Goal: Task Accomplishment & Management: Manage account settings

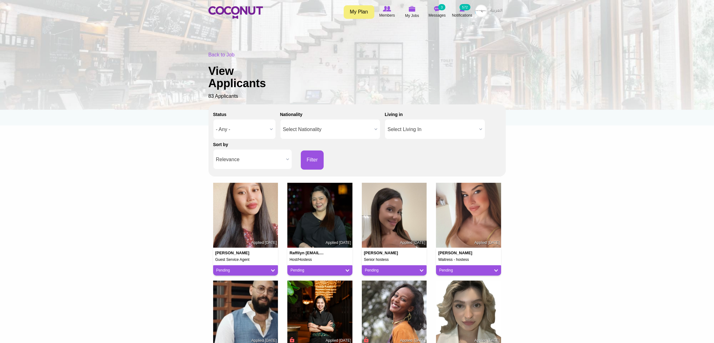
click at [225, 58] on div "Back to Job View Applicants 83 Applicants" at bounding box center [358, 75] width 298 height 49
click at [413, 12] on icon at bounding box center [413, 8] width 24 height 7
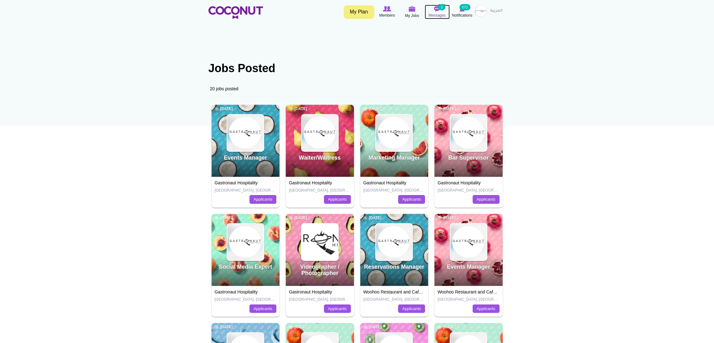
click at [438, 10] on img at bounding box center [437, 9] width 6 height 6
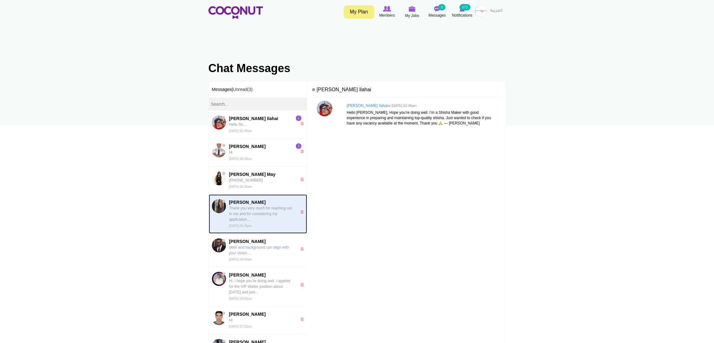
click at [239, 211] on p "Thank you very much for reaching out to me and for considering my application..…" at bounding box center [261, 213] width 65 height 17
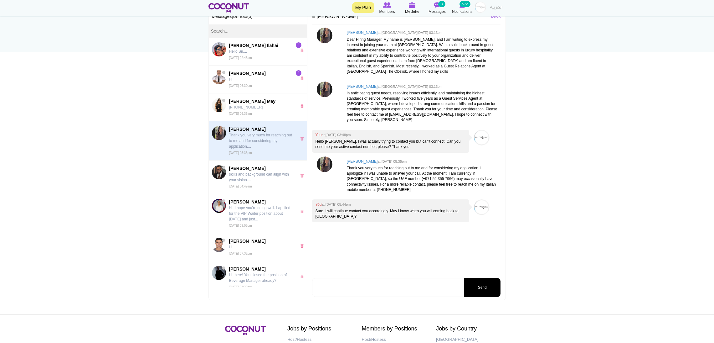
scroll to position [83, 0]
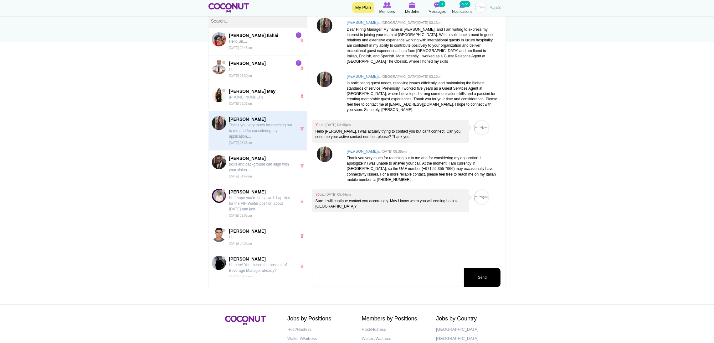
click at [378, 271] on textarea at bounding box center [387, 277] width 151 height 19
type textarea "Hello Ms. Anna, please let me know when are you coming back to UAE."
click at [481, 273] on button "Send" at bounding box center [482, 277] width 37 height 19
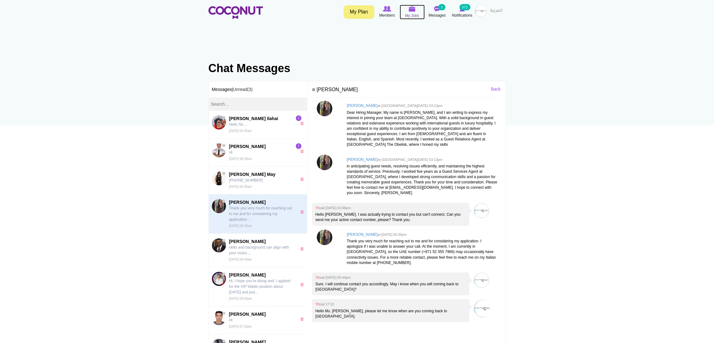
click at [407, 8] on icon at bounding box center [413, 8] width 24 height 7
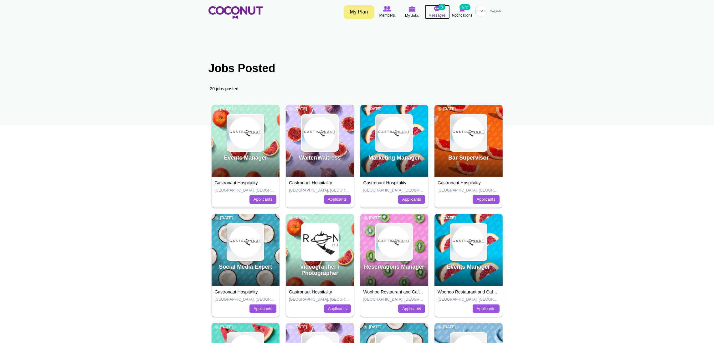
click at [435, 9] on img at bounding box center [437, 9] width 6 height 6
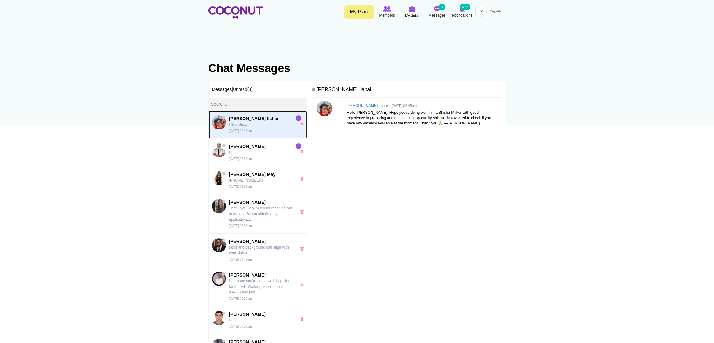
click at [249, 122] on p "Hello Sir,..." at bounding box center [261, 125] width 65 height 6
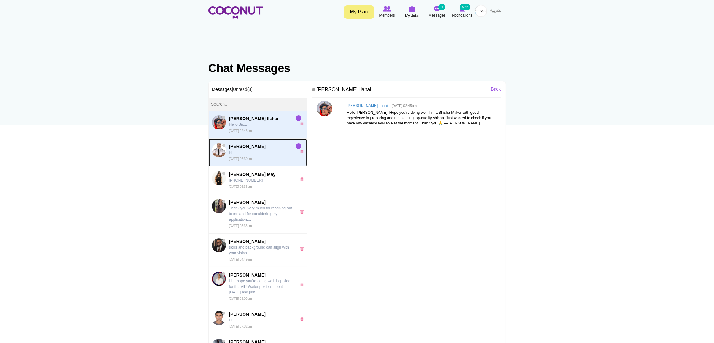
click at [246, 145] on span "[PERSON_NAME]" at bounding box center [261, 146] width 65 height 6
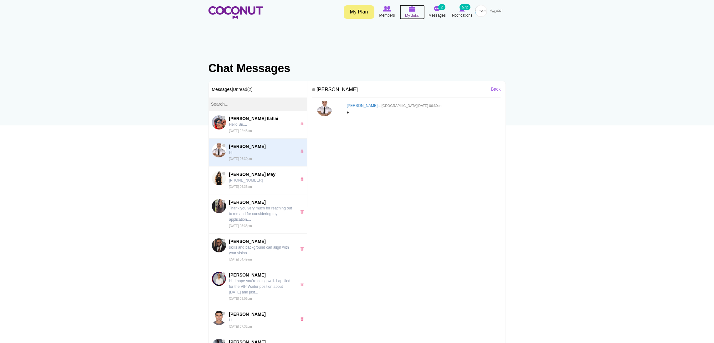
click at [408, 11] on icon at bounding box center [413, 8] width 24 height 7
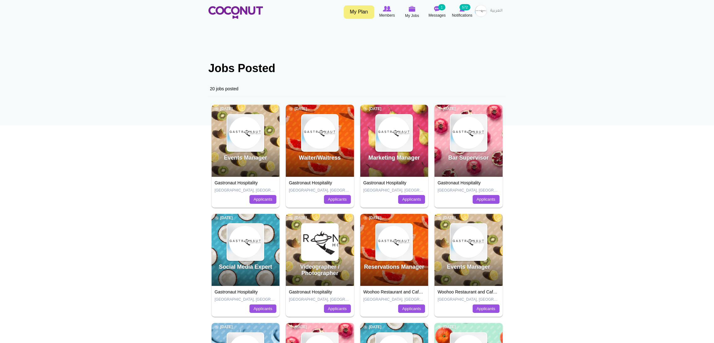
click at [479, 12] on img at bounding box center [481, 11] width 13 height 13
click at [459, 51] on link "Post New Job" at bounding box center [463, 53] width 49 height 8
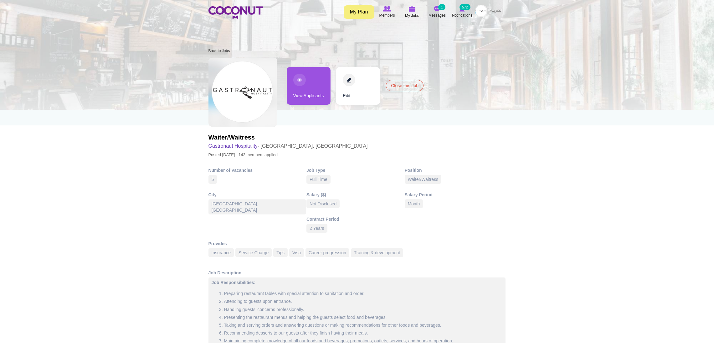
click at [313, 90] on link "View Applicants" at bounding box center [309, 86] width 44 height 38
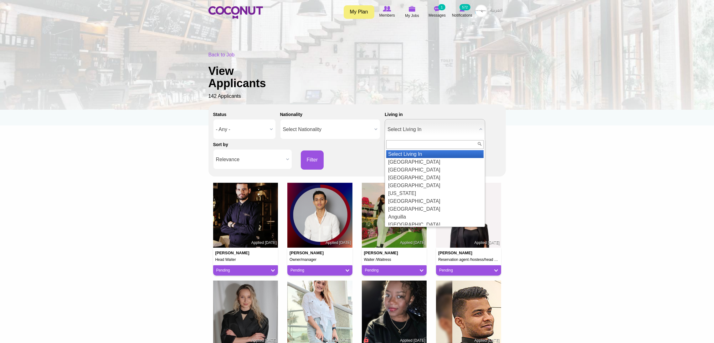
click at [409, 131] on span "Select Living In" at bounding box center [432, 129] width 89 height 20
click at [255, 165] on span "Relevance" at bounding box center [250, 159] width 68 height 20
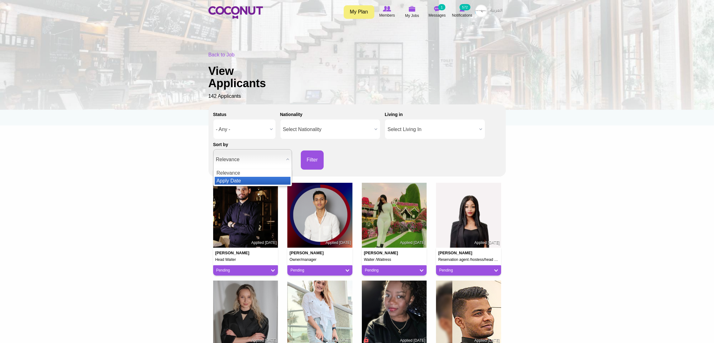
click at [228, 179] on li "Apply Date" at bounding box center [253, 181] width 76 height 8
click at [313, 160] on button "Filter" at bounding box center [312, 159] width 23 height 19
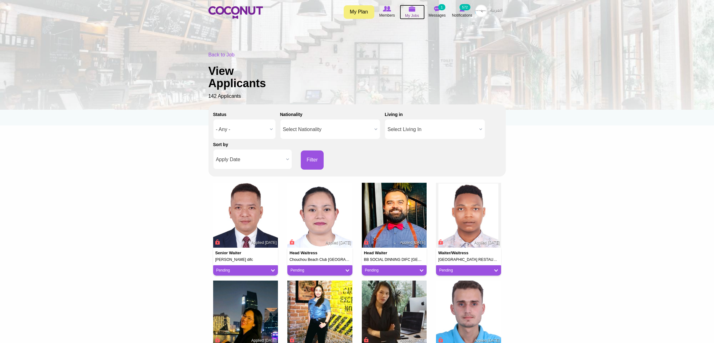
click at [412, 8] on img at bounding box center [412, 9] width 7 height 6
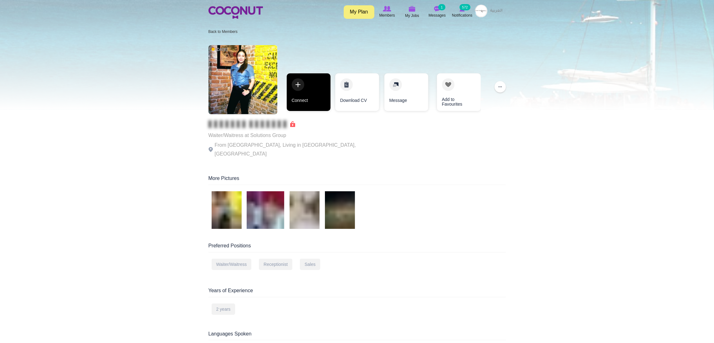
click at [315, 84] on link "Connect" at bounding box center [309, 92] width 44 height 38
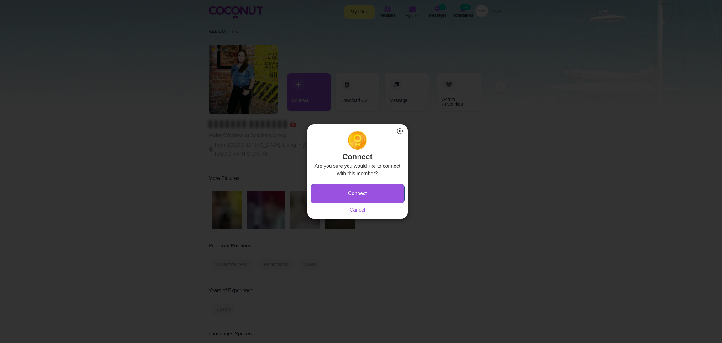
click at [331, 190] on button "Connect" at bounding box center [357, 193] width 94 height 19
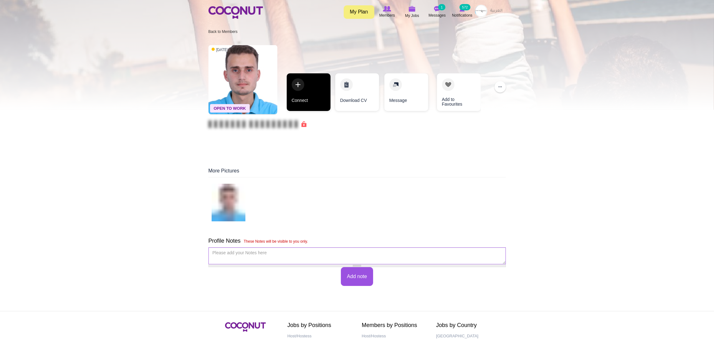
click at [303, 89] on link "Connect" at bounding box center [309, 92] width 44 height 38
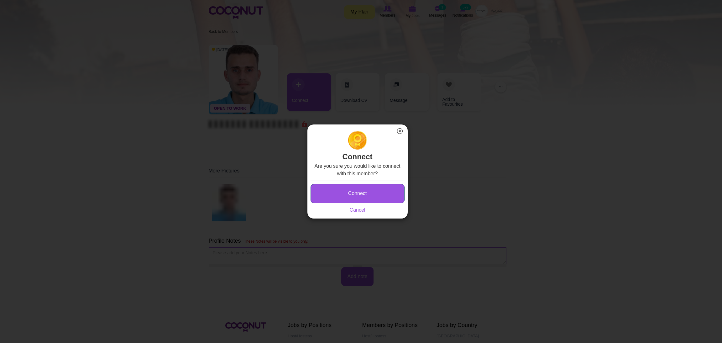
click at [338, 202] on button "Connect" at bounding box center [357, 193] width 94 height 19
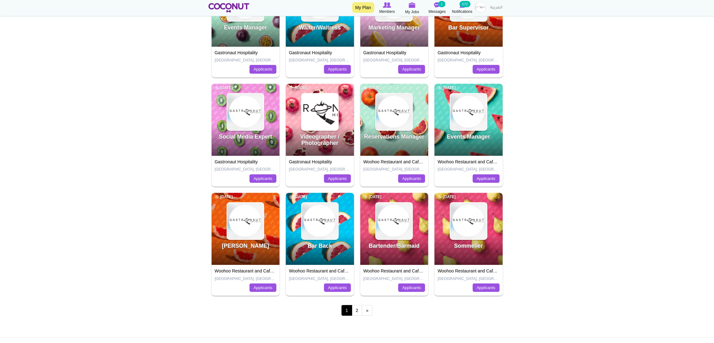
scroll to position [131, 0]
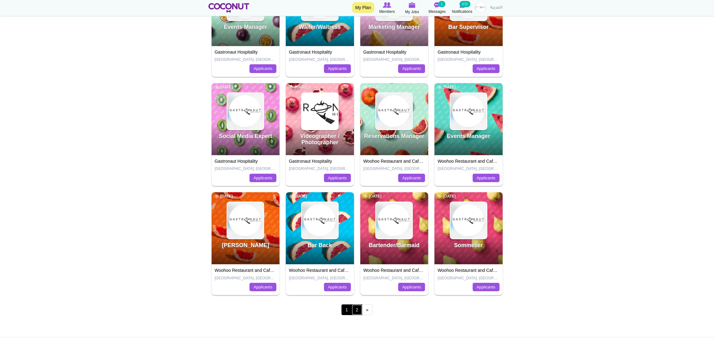
click at [359, 307] on link "2" at bounding box center [357, 309] width 11 height 11
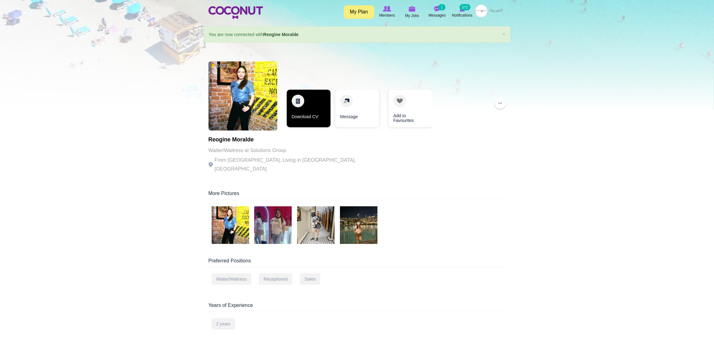
click at [300, 111] on link "Download CV" at bounding box center [309, 109] width 44 height 38
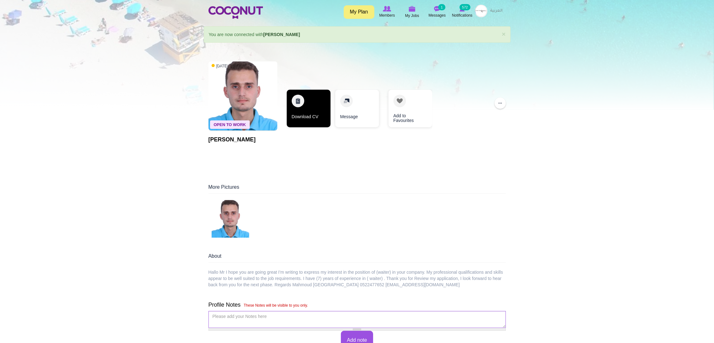
click at [293, 96] on link "Download CV" at bounding box center [309, 109] width 44 height 38
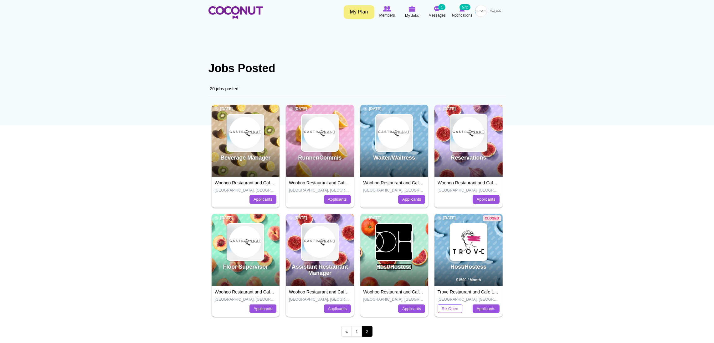
click at [394, 265] on link "Host/Hostess" at bounding box center [394, 266] width 36 height 6
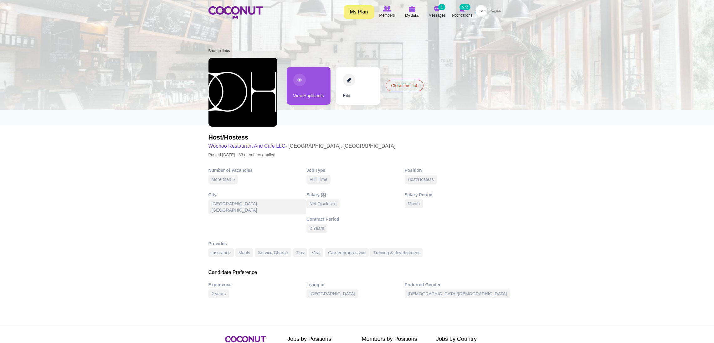
click at [346, 84] on link "Edit" at bounding box center [358, 86] width 44 height 38
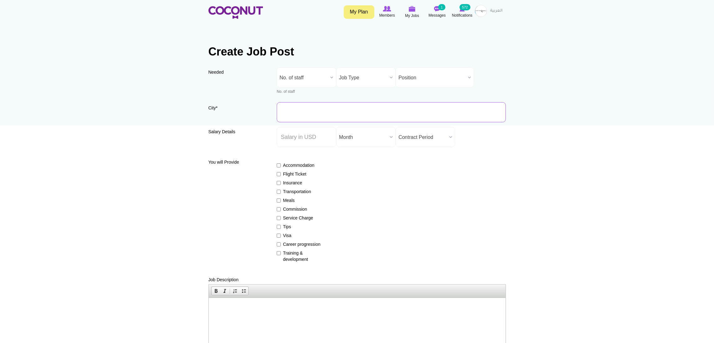
click at [328, 109] on input "City *" at bounding box center [391, 112] width 229 height 20
click at [307, 78] on span "No. of staff" at bounding box center [304, 78] width 48 height 20
click at [289, 123] on li "3" at bounding box center [306, 126] width 56 height 8
click at [355, 76] on span "Job Type" at bounding box center [363, 78] width 48 height 20
click at [362, 104] on li "Full Time" at bounding box center [366, 107] width 56 height 8
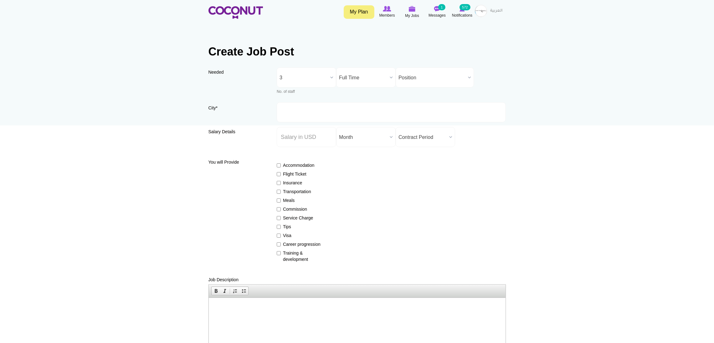
click at [410, 76] on span "Position" at bounding box center [432, 78] width 67 height 20
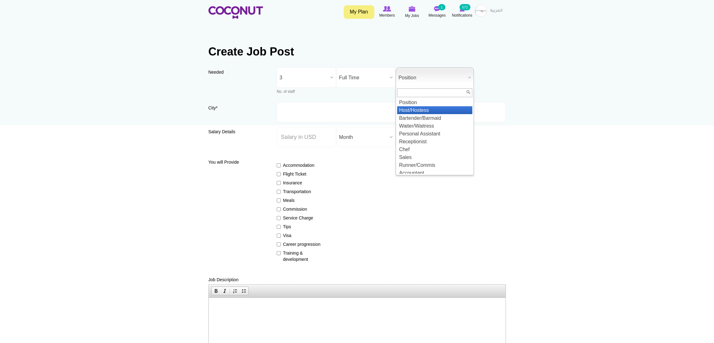
click at [417, 111] on li "Host/Hostess" at bounding box center [434, 110] width 75 height 8
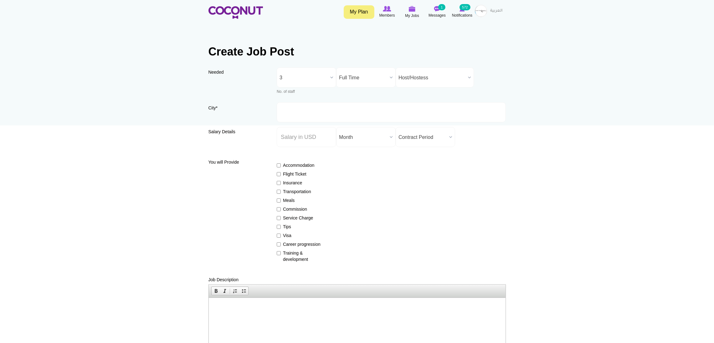
click at [349, 101] on div "Needed Needed * No. of staff 1 2 3 4 5 More than 5 3 No. of staff 1 2 3 4 5 Mor…" at bounding box center [358, 84] width 298 height 35
click at [354, 106] on input "City *" at bounding box center [391, 112] width 229 height 20
type input "[GEOGRAPHIC_DATA], [GEOGRAPHIC_DATA]"
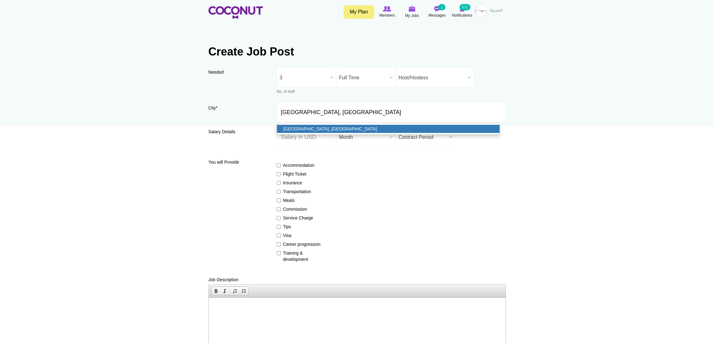
click at [303, 126] on link "[GEOGRAPHIC_DATA], [GEOGRAPHIC_DATA]" at bounding box center [388, 129] width 223 height 8
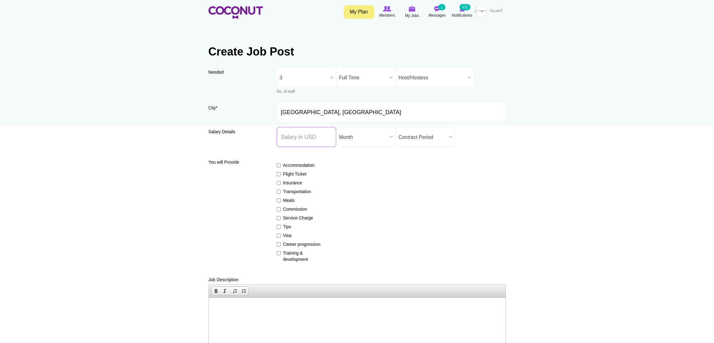
click at [315, 138] on input "Salary ($) *" at bounding box center [307, 137] width 60 height 20
type input "0000"
click at [362, 136] on span "Month" at bounding box center [363, 137] width 48 height 20
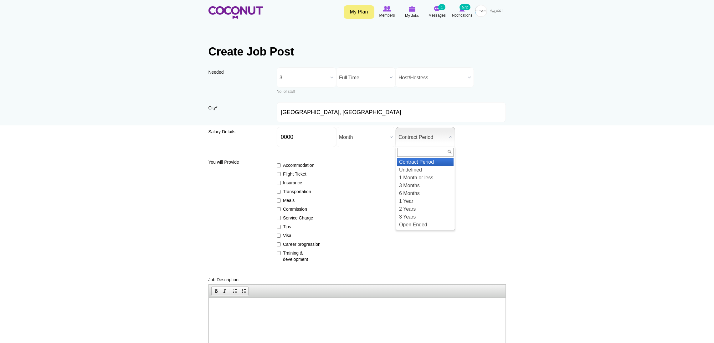
click at [412, 141] on span "Contract Period" at bounding box center [423, 137] width 48 height 20
click at [417, 209] on li "2 Years" at bounding box center [425, 209] width 56 height 8
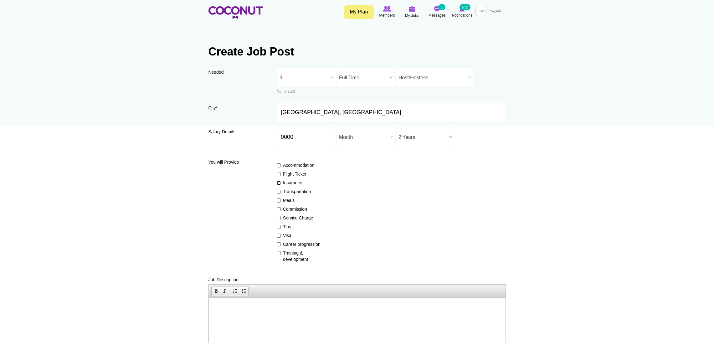
click at [280, 181] on input "Insurance" at bounding box center [279, 183] width 4 height 4
checkbox input "true"
click at [279, 216] on input "Service Charge" at bounding box center [279, 218] width 4 height 4
checkbox input "true"
click at [279, 226] on input "Tips" at bounding box center [279, 227] width 4 height 4
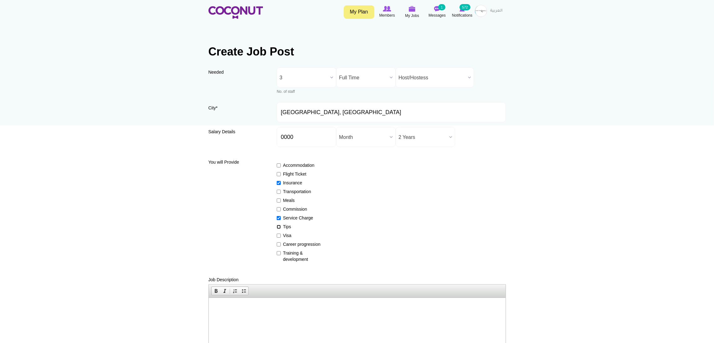
checkbox input "true"
click at [279, 235] on input "Visa" at bounding box center [279, 235] width 4 height 4
checkbox input "true"
click at [279, 245] on input "Career progression" at bounding box center [279, 244] width 4 height 4
checkbox input "true"
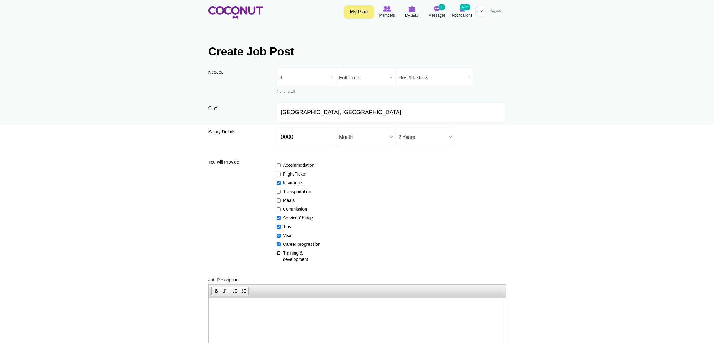
click at [279, 252] on input "Training & development" at bounding box center [279, 253] width 4 height 4
checkbox input "true"
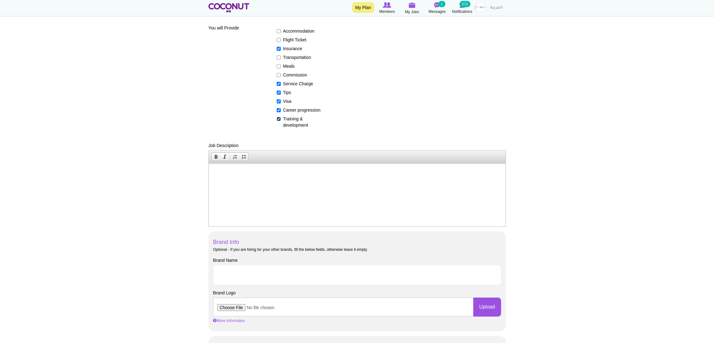
scroll to position [141, 0]
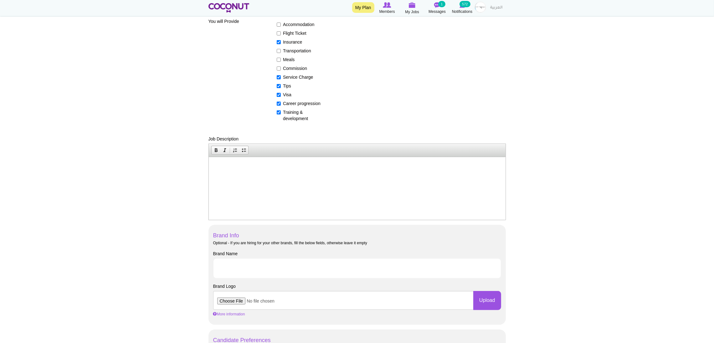
click at [241, 172] on html at bounding box center [357, 166] width 297 height 19
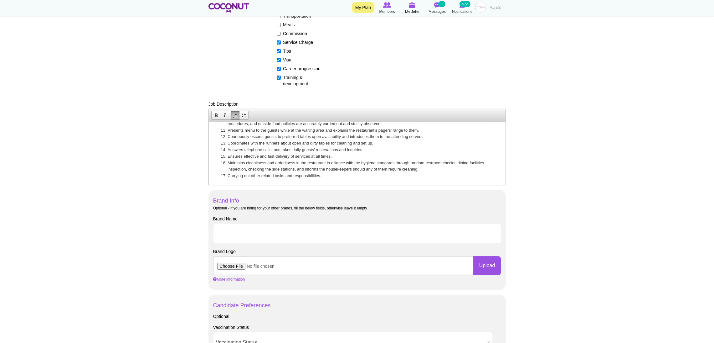
scroll to position [282, 0]
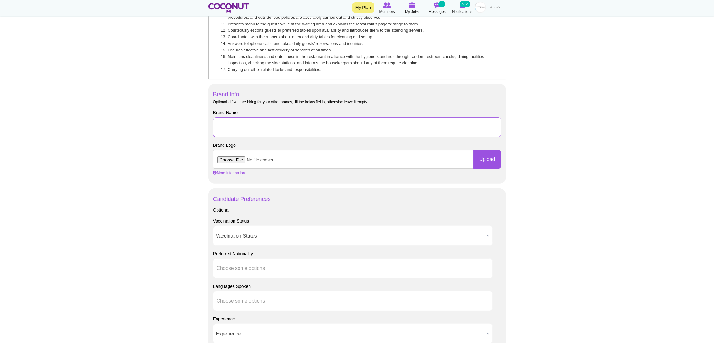
click at [231, 120] on input "Brand Name" at bounding box center [357, 127] width 288 height 20
type input "Woohoo Restaurant and Cafe LLC, Mamabella Restaurant and Cafe LLC"
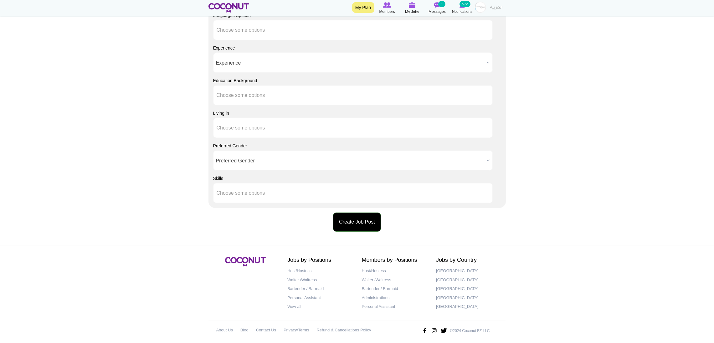
scroll to position [557, 0]
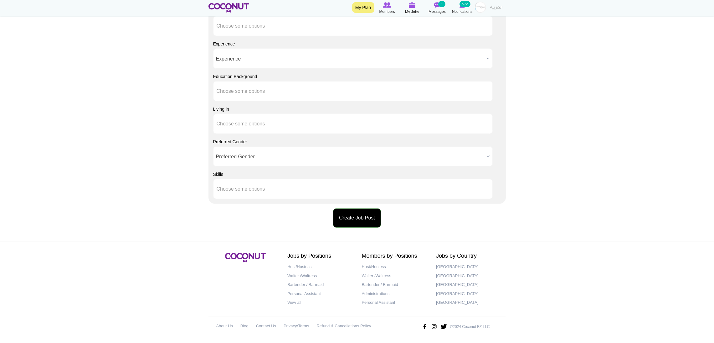
click at [346, 216] on button "Create Job Post" at bounding box center [357, 217] width 48 height 19
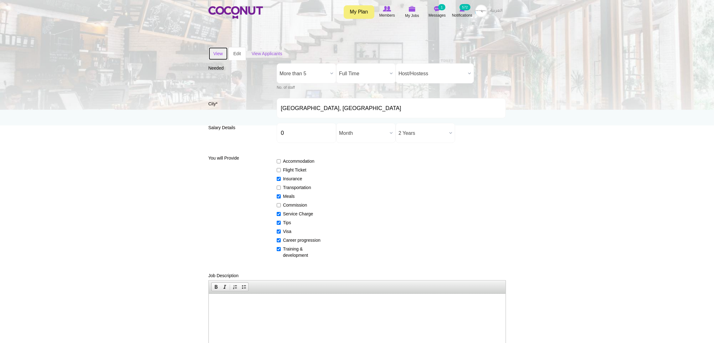
click at [216, 54] on link "View" at bounding box center [218, 53] width 19 height 13
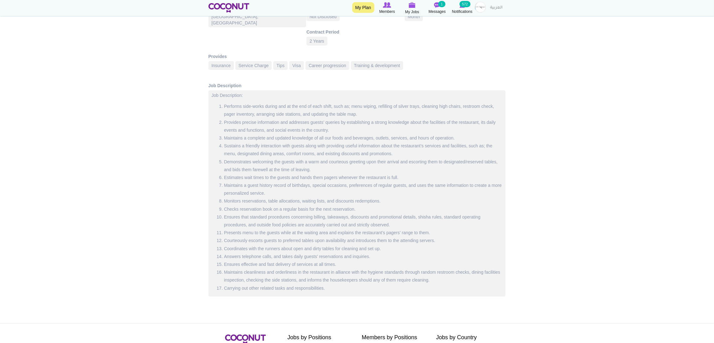
scroll to position [188, 0]
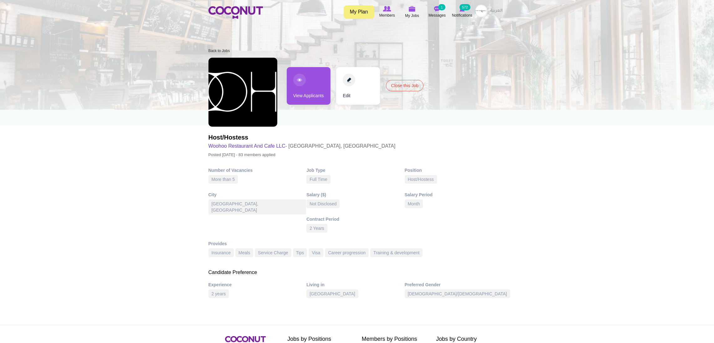
click at [295, 101] on link "View Applicants" at bounding box center [309, 86] width 44 height 38
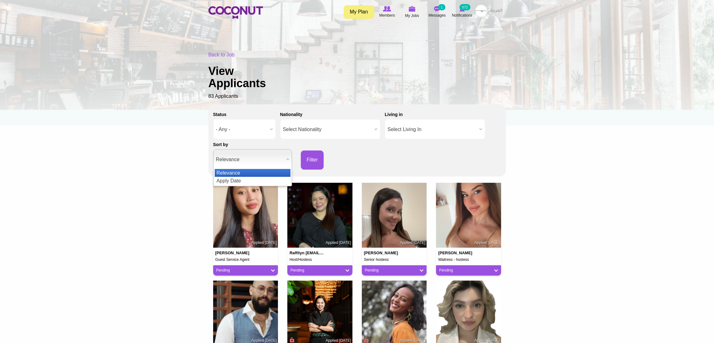
click at [272, 158] on span "Relevance" at bounding box center [250, 159] width 68 height 20
click at [253, 178] on li "Apply Date" at bounding box center [253, 181] width 76 height 8
click at [310, 154] on button "Filter" at bounding box center [312, 159] width 23 height 19
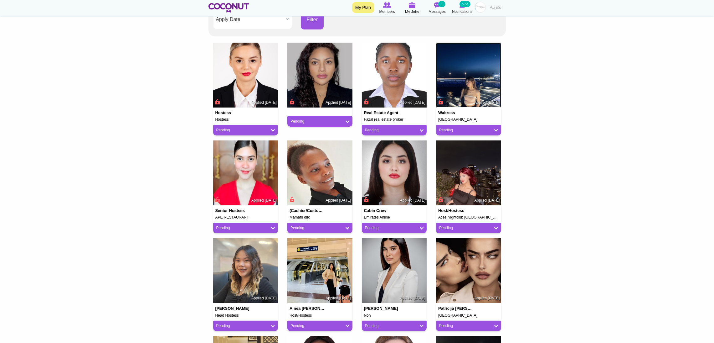
scroll to position [141, 0]
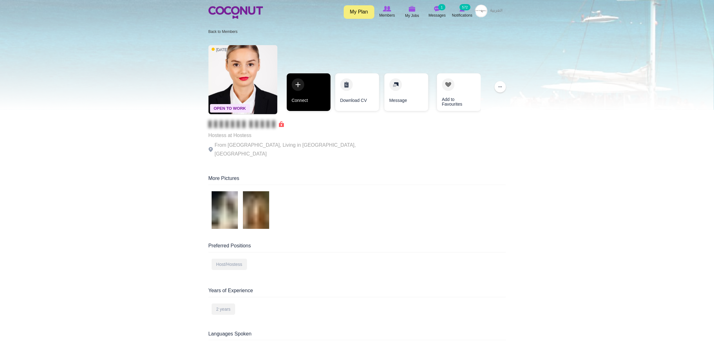
click at [309, 87] on link "Connect" at bounding box center [309, 92] width 44 height 38
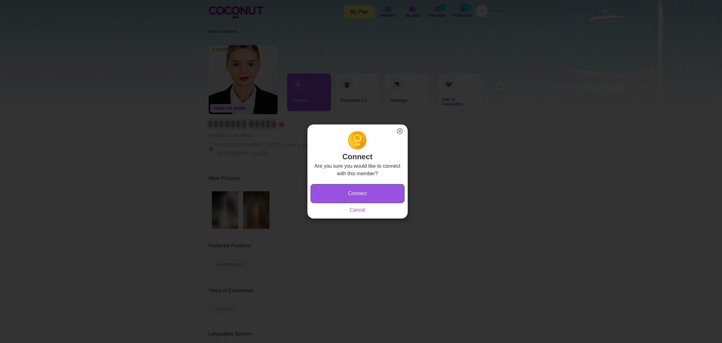
click at [350, 195] on button "Connect" at bounding box center [357, 193] width 94 height 19
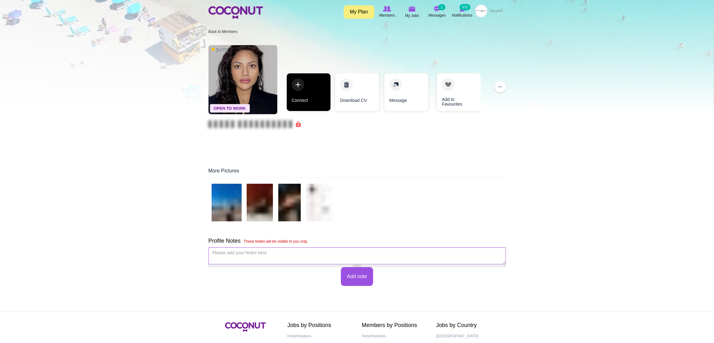
click at [318, 76] on link "Connect" at bounding box center [309, 92] width 44 height 38
click at [300, 85] on link "Connect" at bounding box center [309, 92] width 44 height 38
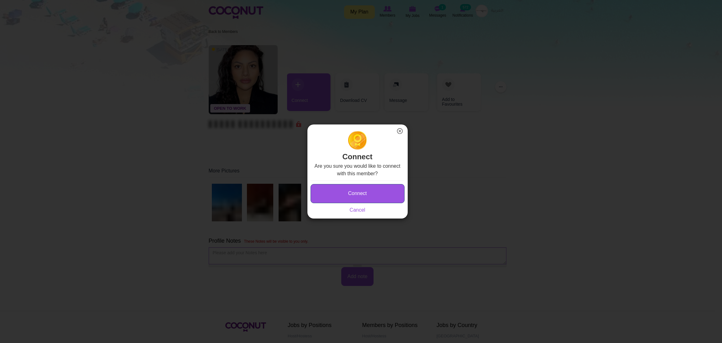
click at [327, 195] on button "Connect" at bounding box center [357, 193] width 94 height 19
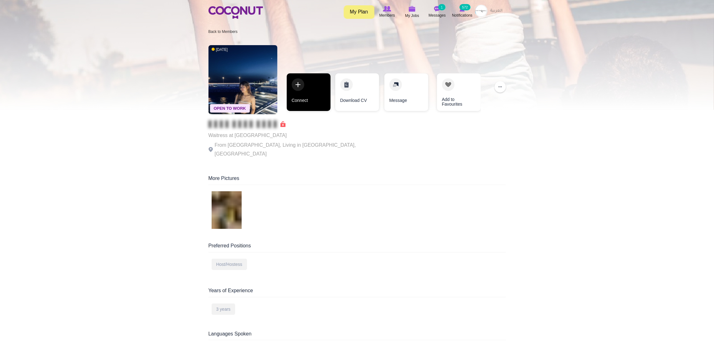
click at [303, 83] on link "Connect" at bounding box center [309, 92] width 44 height 38
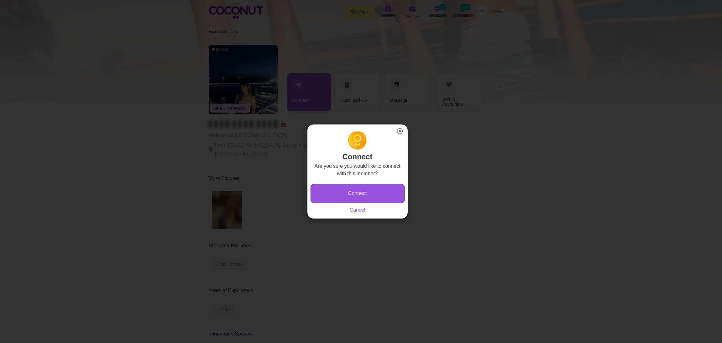
click at [345, 193] on button "Connect" at bounding box center [357, 193] width 94 height 19
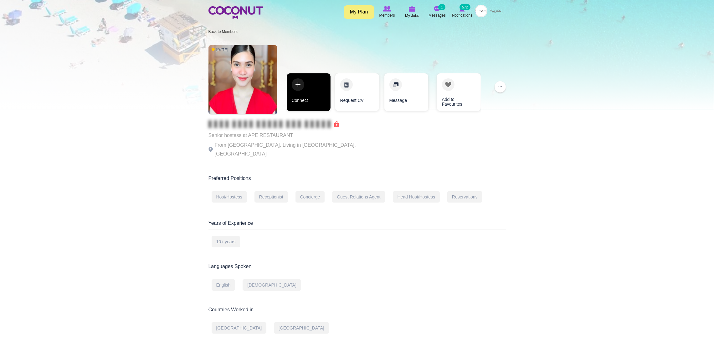
click at [296, 80] on link "Connect" at bounding box center [309, 92] width 44 height 38
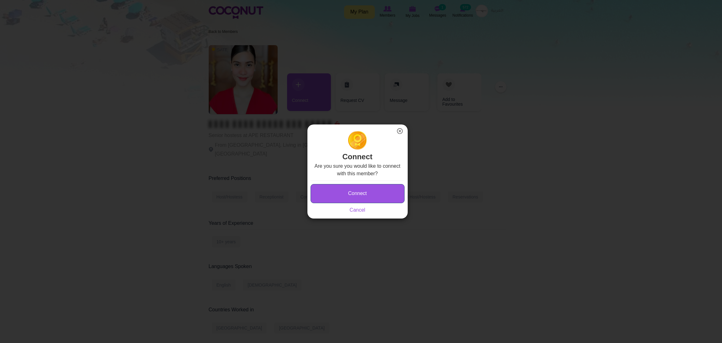
click at [351, 191] on button "Connect" at bounding box center [357, 193] width 94 height 19
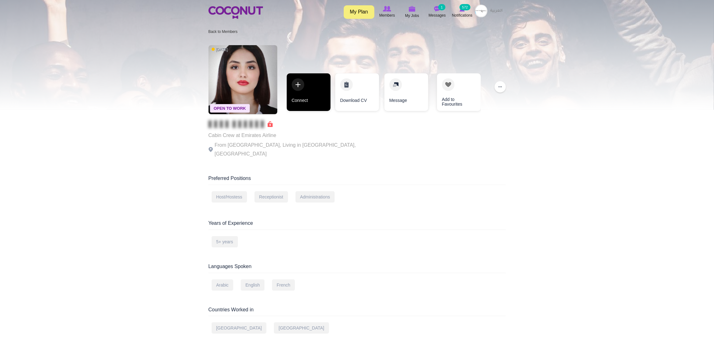
click at [317, 83] on link "Connect" at bounding box center [309, 92] width 44 height 38
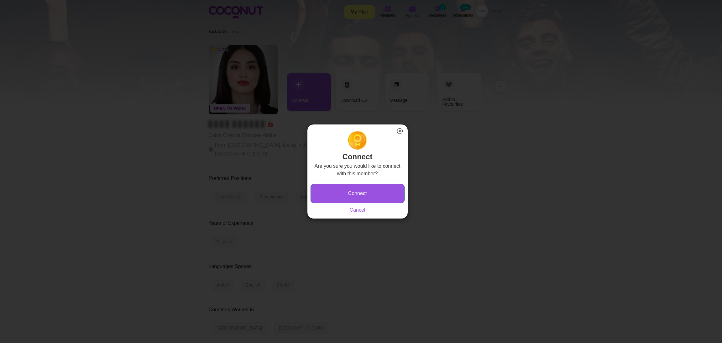
click at [336, 194] on button "Connect" at bounding box center [357, 193] width 94 height 19
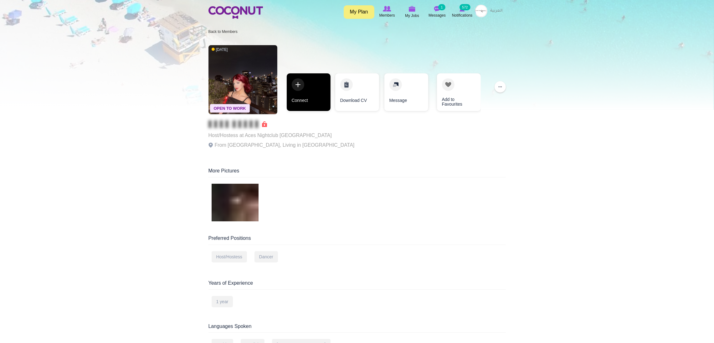
click at [313, 91] on link "Connect" at bounding box center [309, 92] width 44 height 38
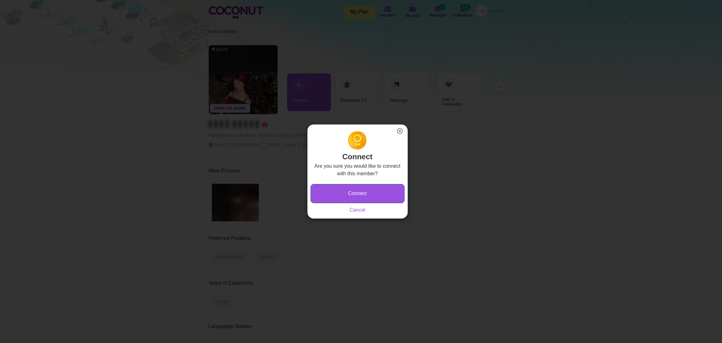
click at [362, 190] on button "Connect" at bounding box center [357, 193] width 94 height 19
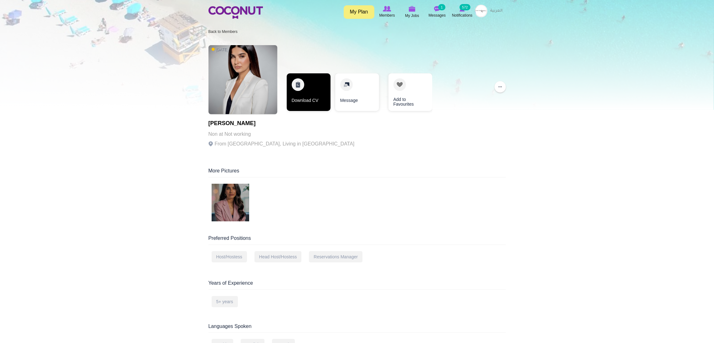
click at [299, 86] on link "Download CV" at bounding box center [309, 92] width 44 height 38
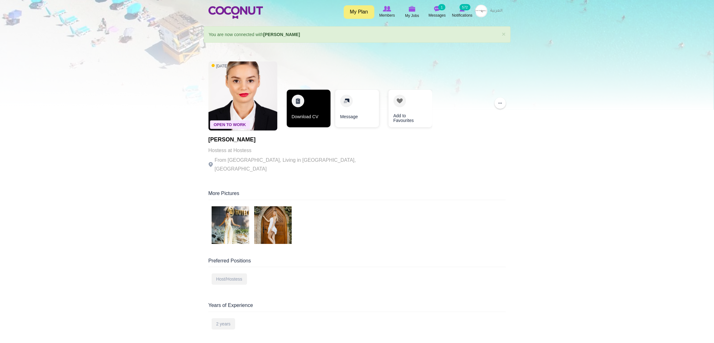
click at [313, 102] on link "Download CV" at bounding box center [309, 109] width 44 height 38
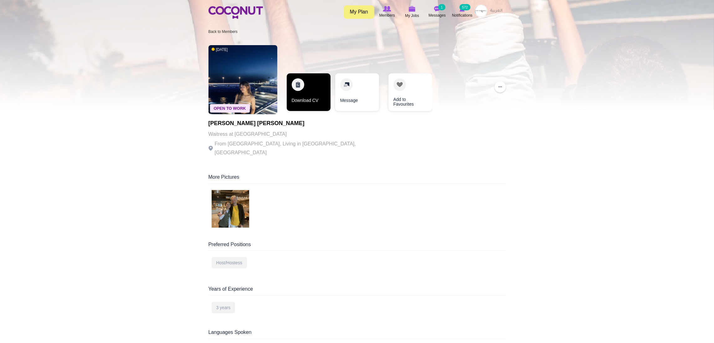
click at [308, 90] on link "Download CV" at bounding box center [309, 92] width 44 height 38
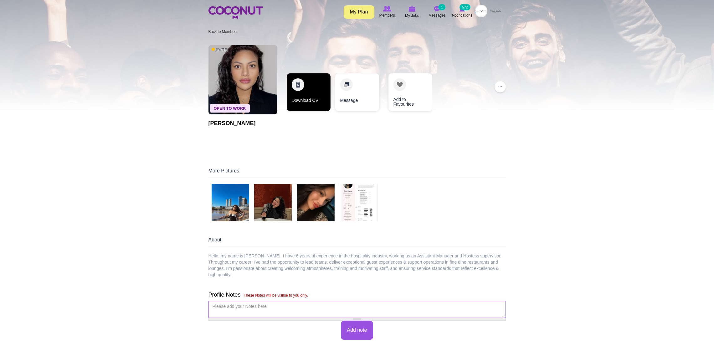
click at [302, 85] on link "Download CV" at bounding box center [309, 92] width 44 height 38
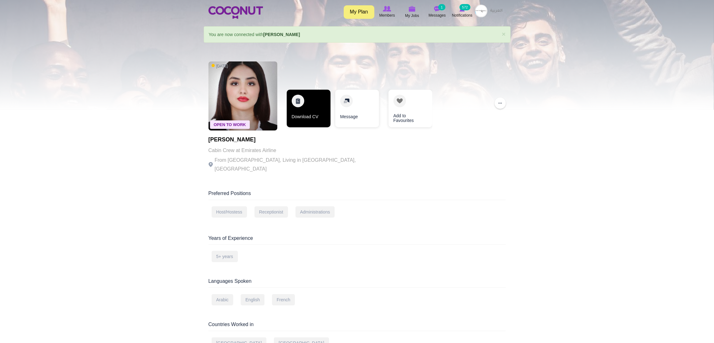
click at [307, 99] on link "Download CV" at bounding box center [309, 109] width 44 height 38
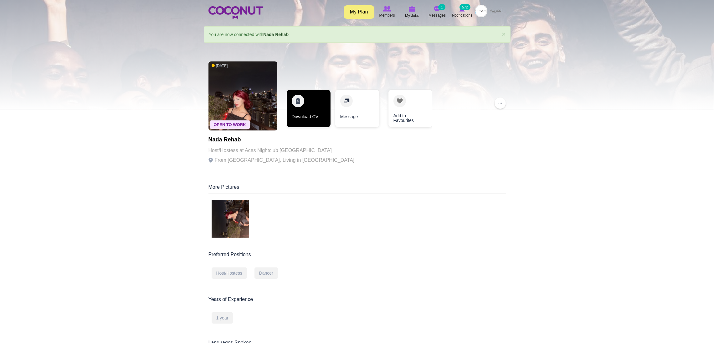
click at [303, 108] on link "Download CV" at bounding box center [309, 109] width 44 height 38
